Goal: Check status: Check status

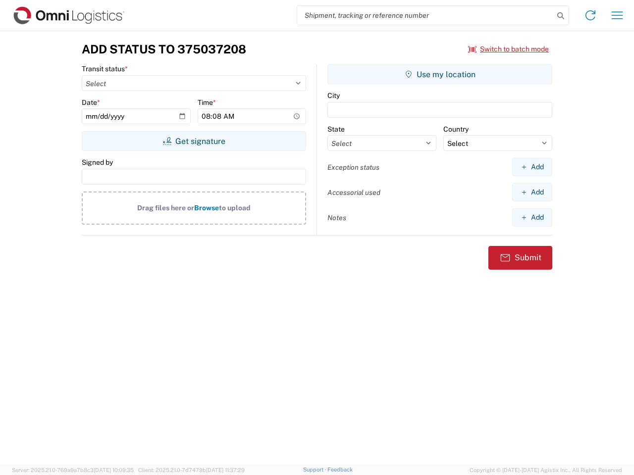
click at [425, 15] on input "search" at bounding box center [425, 15] width 256 height 19
click at [560, 16] on icon at bounding box center [560, 16] width 14 height 14
click at [590, 15] on icon at bounding box center [590, 15] width 16 height 16
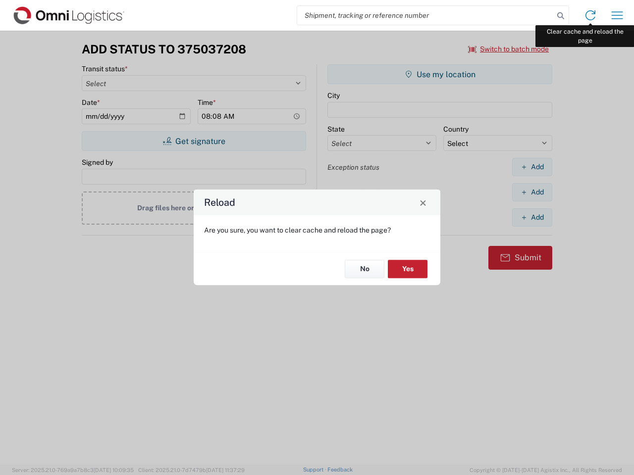
click at [617, 15] on div "Reload Are you sure, you want to clear cache and reload the page? No Yes" at bounding box center [317, 237] width 634 height 475
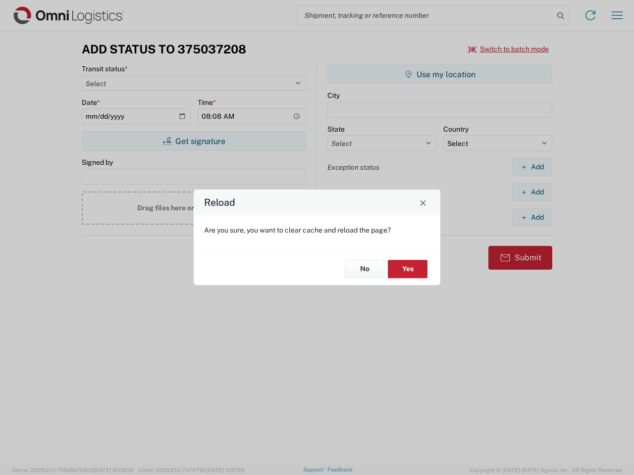
click at [508, 49] on div "Reload Are you sure, you want to clear cache and reload the page? No Yes" at bounding box center [317, 237] width 634 height 475
click at [194, 141] on div "Reload Are you sure, you want to clear cache and reload the page? No Yes" at bounding box center [317, 237] width 634 height 475
click at [440, 74] on div "Reload Are you sure, you want to clear cache and reload the page? No Yes" at bounding box center [317, 237] width 634 height 475
click at [532, 167] on div "Reload Are you sure, you want to clear cache and reload the page? No Yes" at bounding box center [317, 237] width 634 height 475
click at [532, 192] on div "Reload Are you sure, you want to clear cache and reload the page? No Yes" at bounding box center [317, 237] width 634 height 475
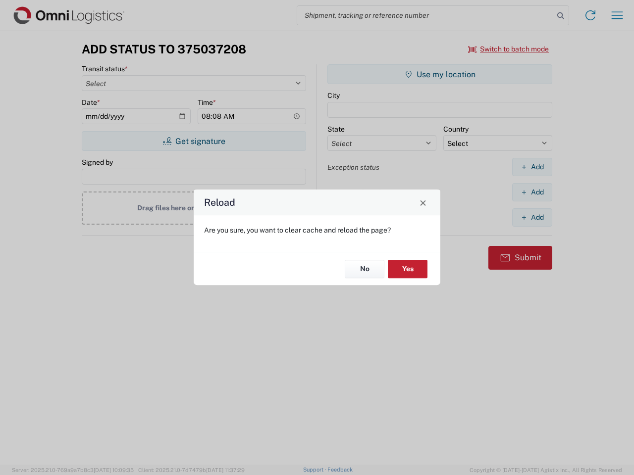
click at [532, 217] on div "Reload Are you sure, you want to clear cache and reload the page? No Yes" at bounding box center [317, 237] width 634 height 475
